Goal: Navigation & Orientation: Find specific page/section

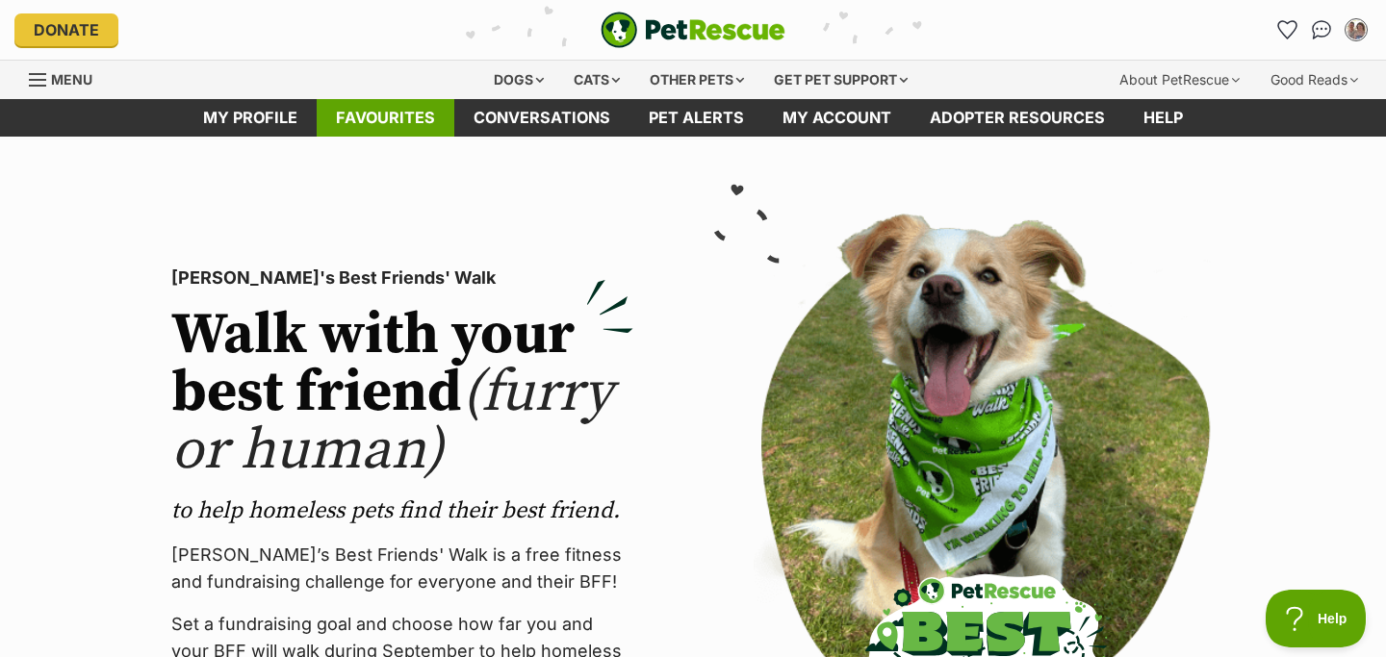
click at [394, 118] on link "Favourites" at bounding box center [386, 118] width 138 height 38
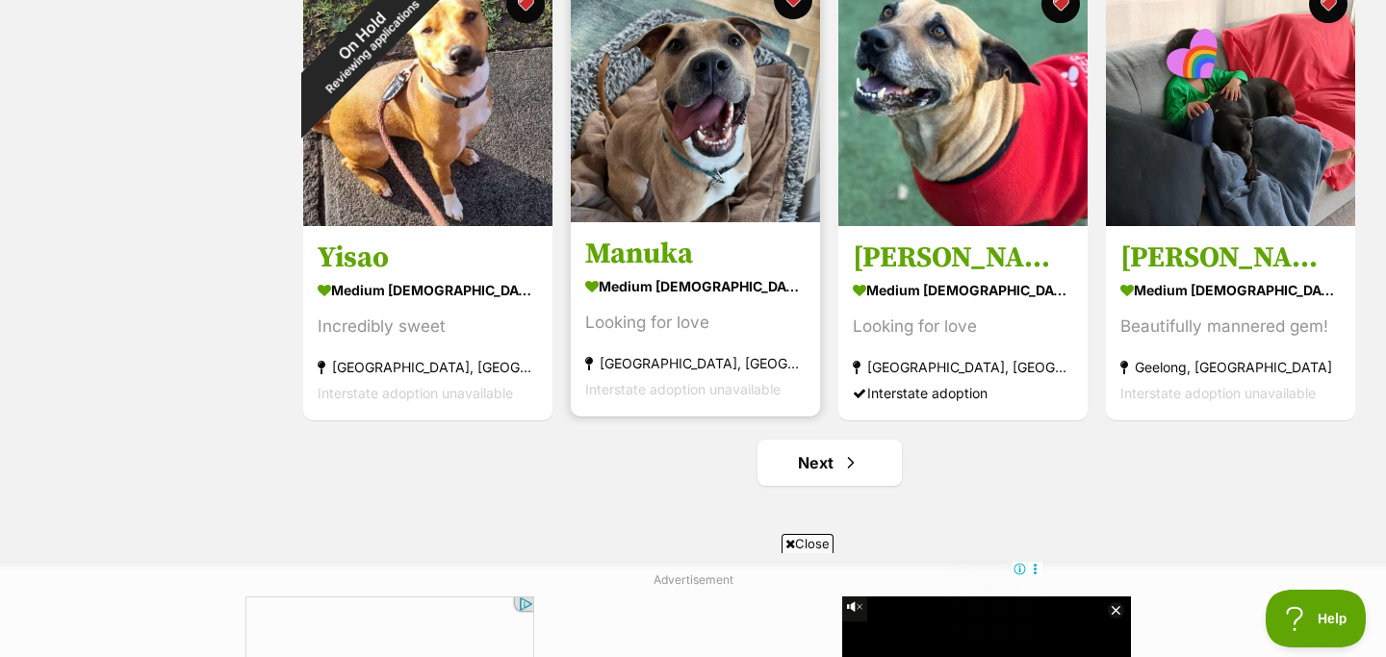
scroll to position [2268, 0]
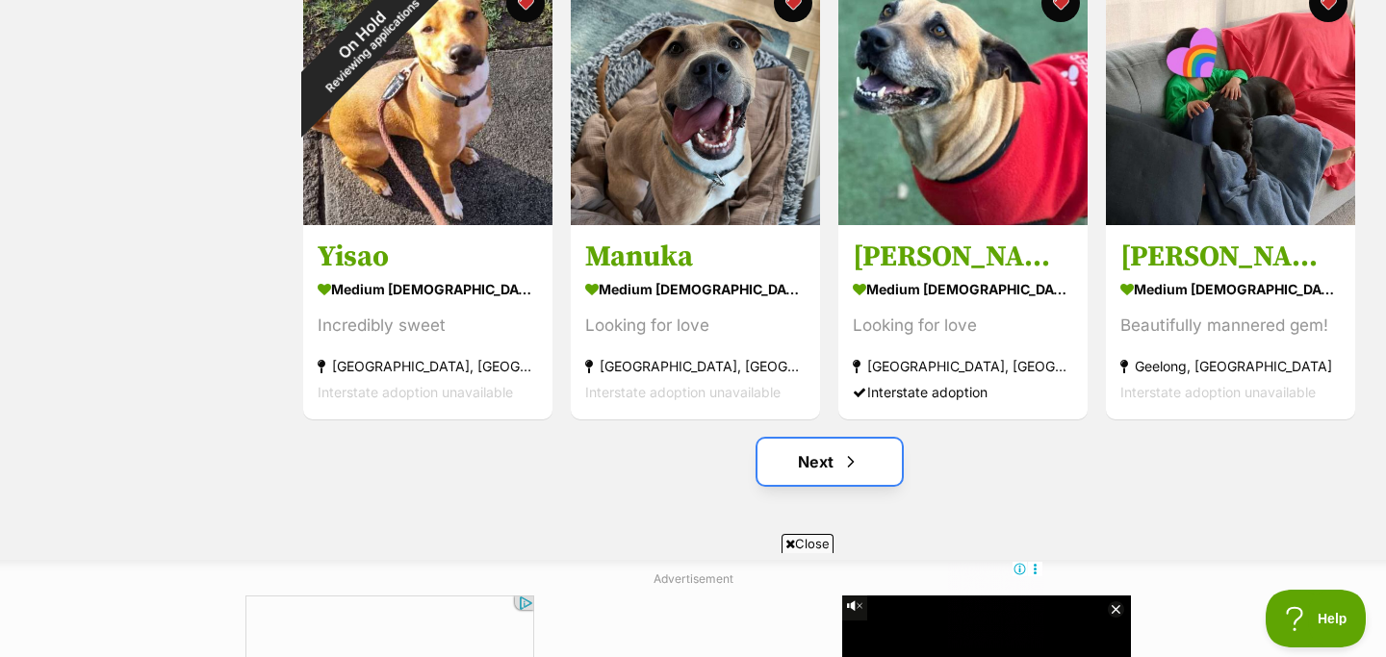
click at [813, 453] on link "Next" at bounding box center [830, 462] width 144 height 46
